Goal: Information Seeking & Learning: Understand process/instructions

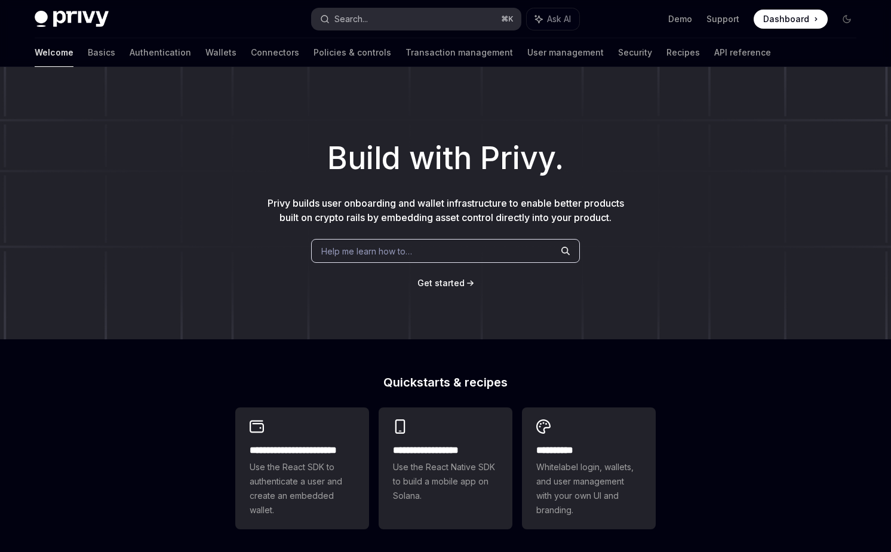
click at [409, 19] on button "Search... ⌘ K" at bounding box center [416, 19] width 209 height 22
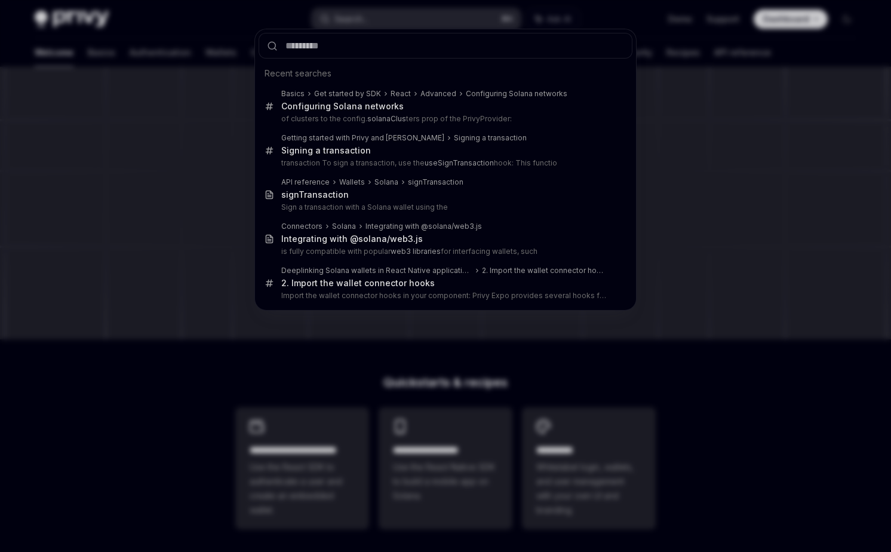
type input "**********"
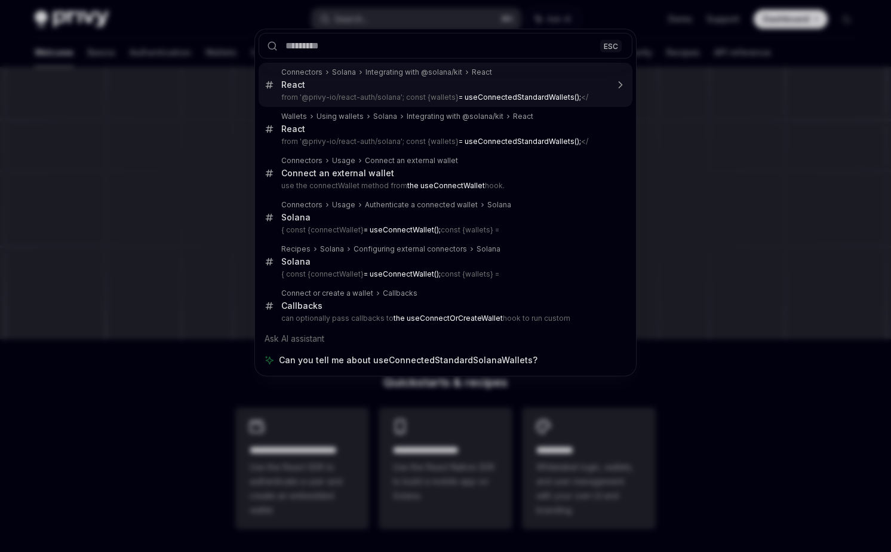
type textarea "*"
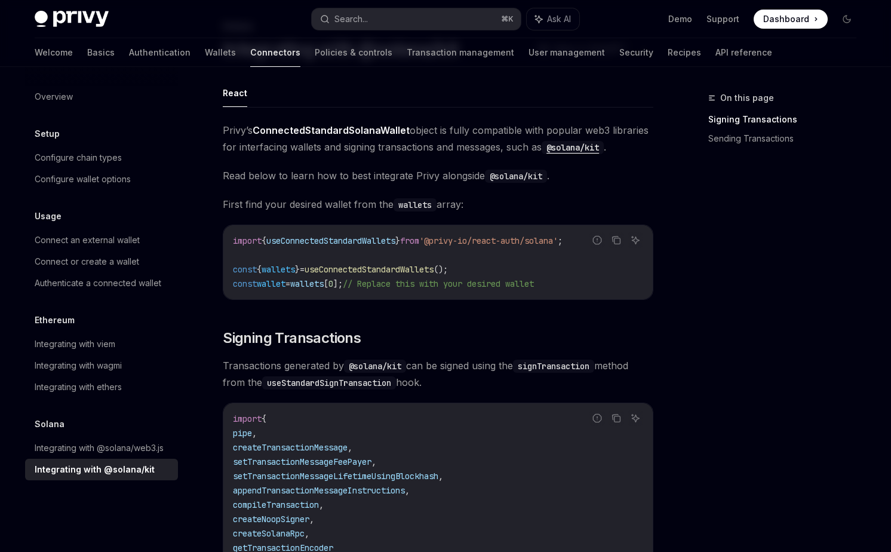
click at [577, 143] on code "@solana/kit" at bounding box center [573, 147] width 62 height 13
drag, startPoint x: 584, startPoint y: 244, endPoint x: 450, endPoint y: 244, distance: 134.4
click at [450, 244] on span "'@privy-io/react-auth/solana'" at bounding box center [488, 240] width 139 height 11
copy span "@privy-io/react-auth/solana"
click at [413, 274] on span "useConnectedStandardWallets" at bounding box center [369, 269] width 129 height 11
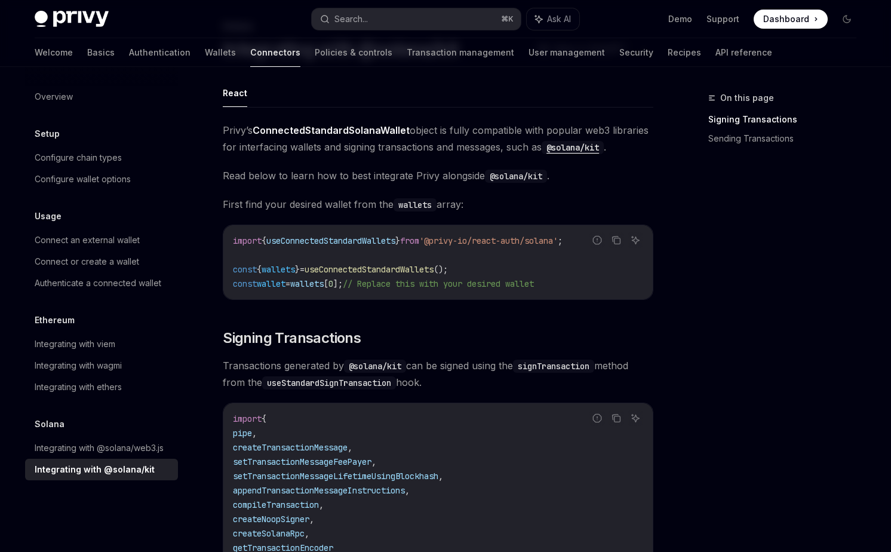
click at [410, 270] on span "useConnectedStandardWallets" at bounding box center [369, 269] width 129 height 11
copy span "useConnectedStandardWallets"
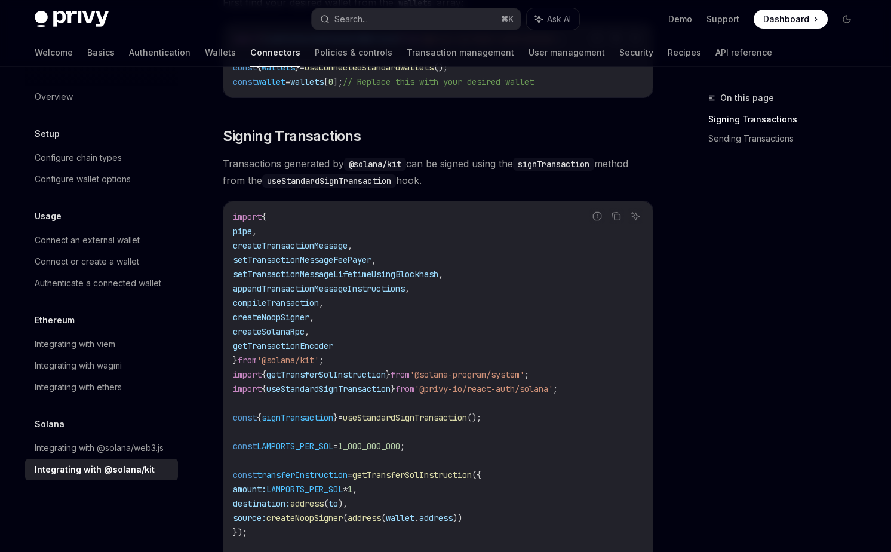
scroll to position [194, 0]
